Goal: Task Accomplishment & Management: Use online tool/utility

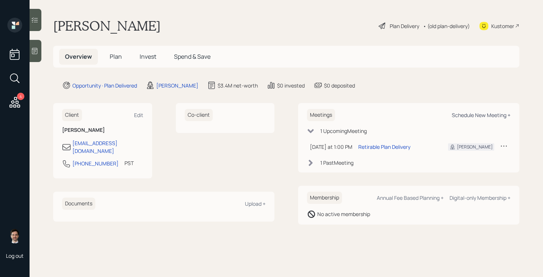
click at [472, 115] on div "Schedule New Meeting +" at bounding box center [480, 114] width 59 height 7
select select "ef6b64e1-8f62-4a74-b865-a7df4b35b836"
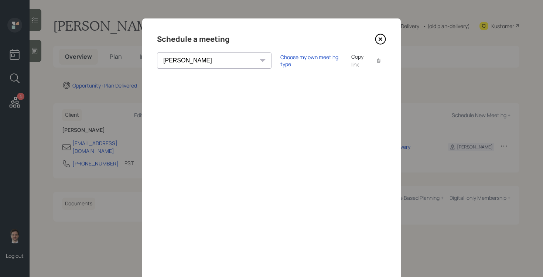
click at [381, 41] on icon at bounding box center [380, 39] width 11 height 11
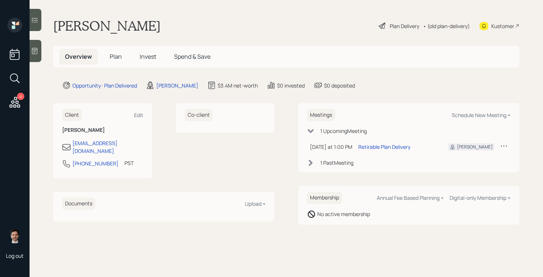
click at [120, 55] on span "Plan" at bounding box center [116, 56] width 12 height 8
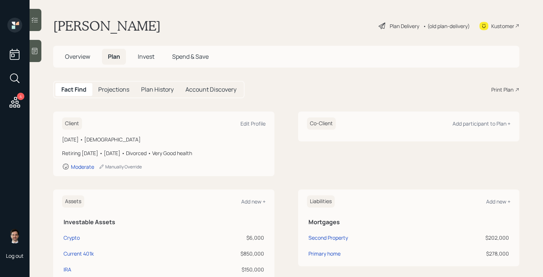
click at [498, 90] on div "Print Plan" at bounding box center [502, 90] width 22 height 8
